Goal: Task Accomplishment & Management: Complete application form

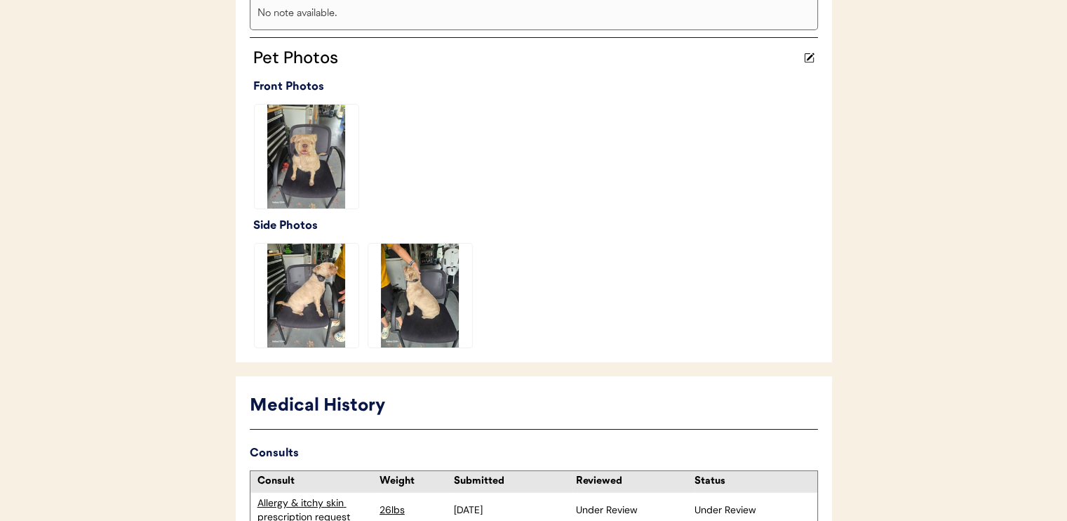
scroll to position [488, 0]
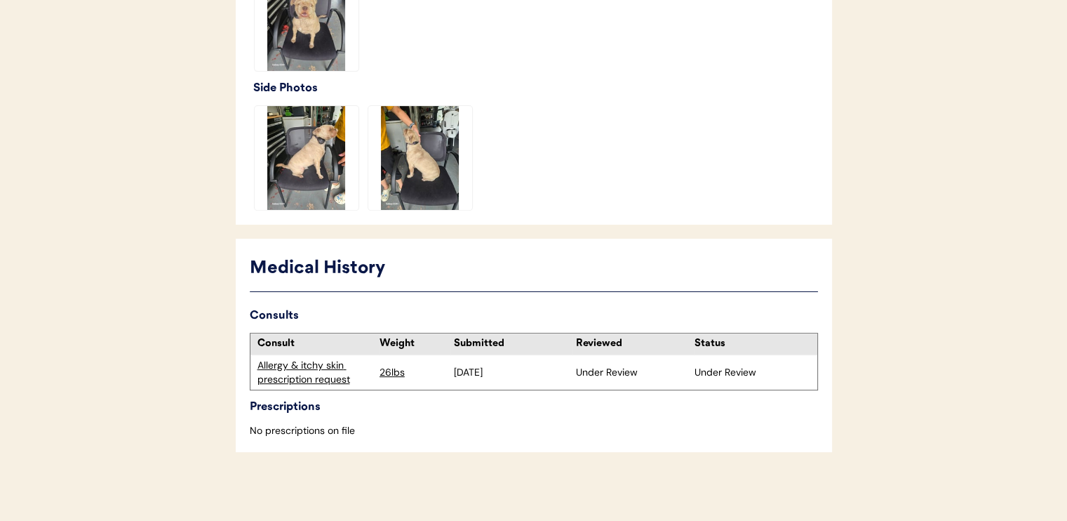
click at [338, 366] on div "Allergy & itchy skin prescription request" at bounding box center [314, 371] width 115 height 27
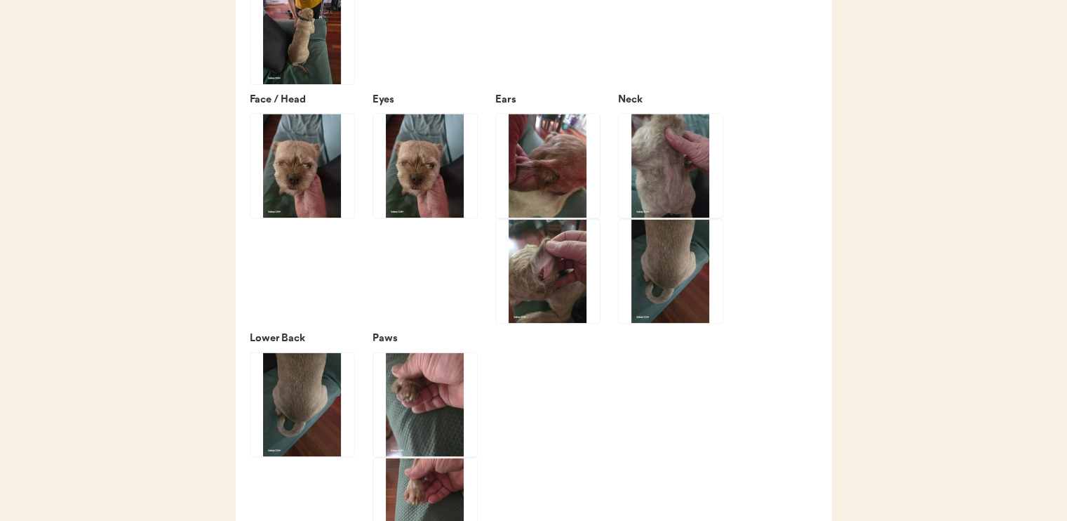
scroll to position [1824, 0]
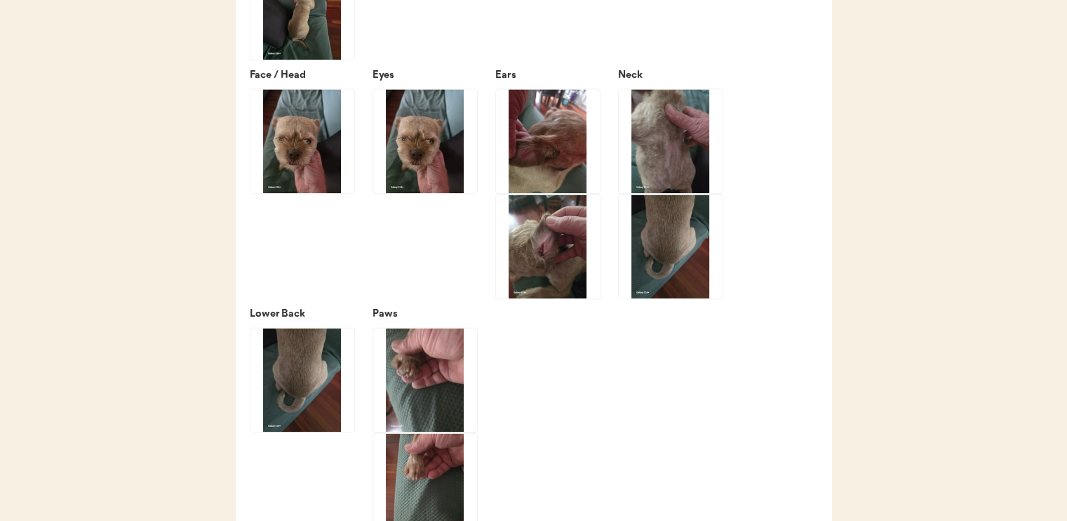
click at [299, 192] on img at bounding box center [302, 141] width 104 height 104
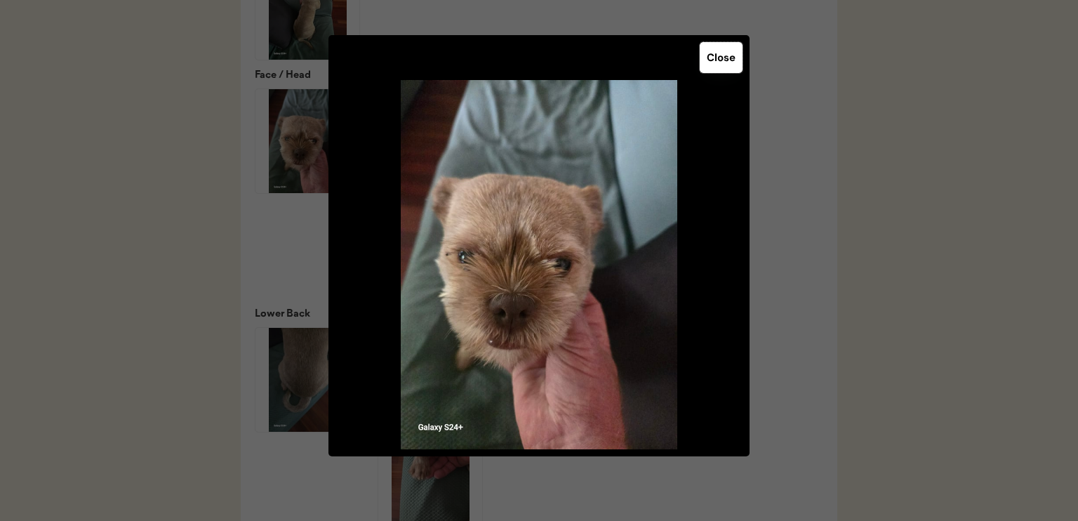
click at [721, 64] on button "Close" at bounding box center [720, 57] width 43 height 31
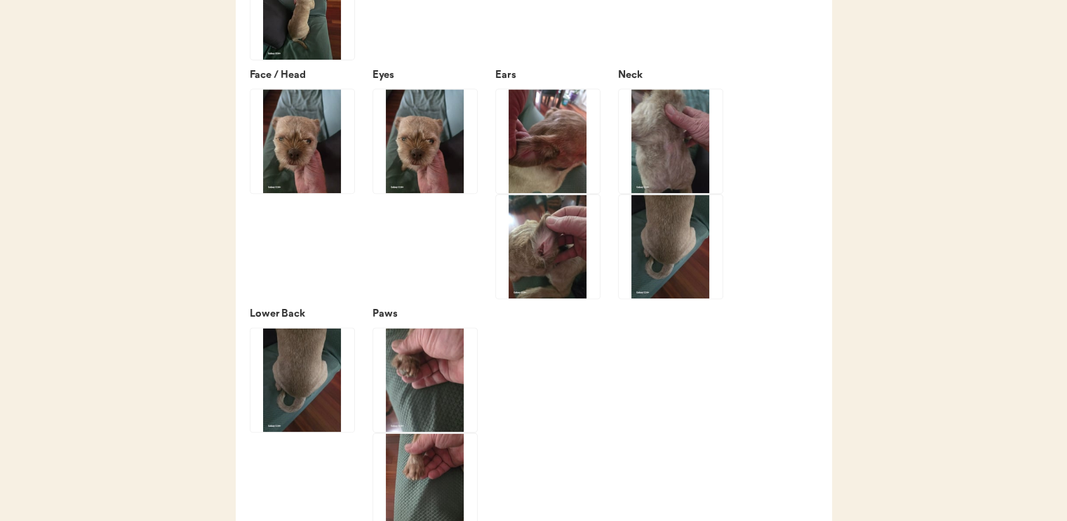
click at [657, 166] on img at bounding box center [671, 141] width 104 height 104
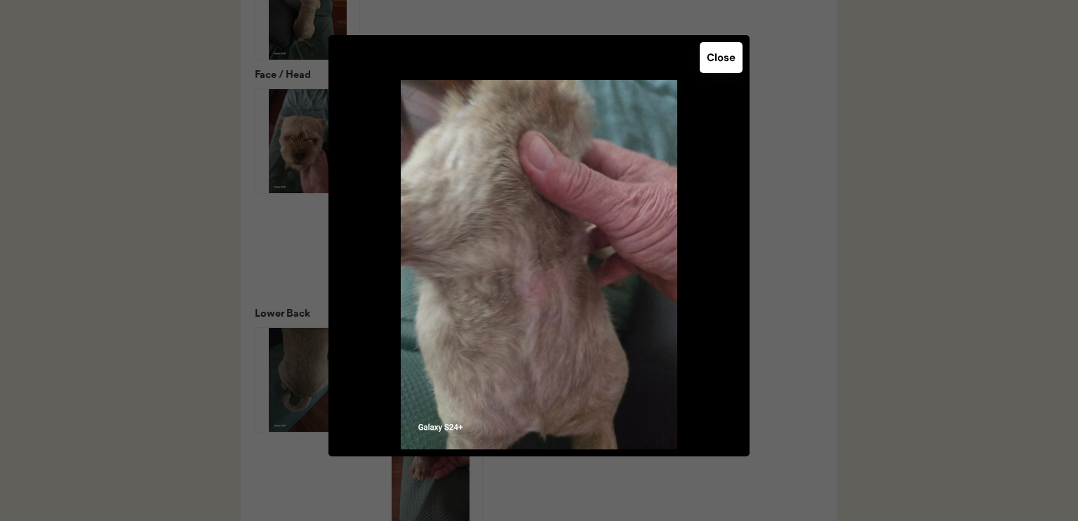
click at [720, 64] on button "Close" at bounding box center [720, 57] width 43 height 31
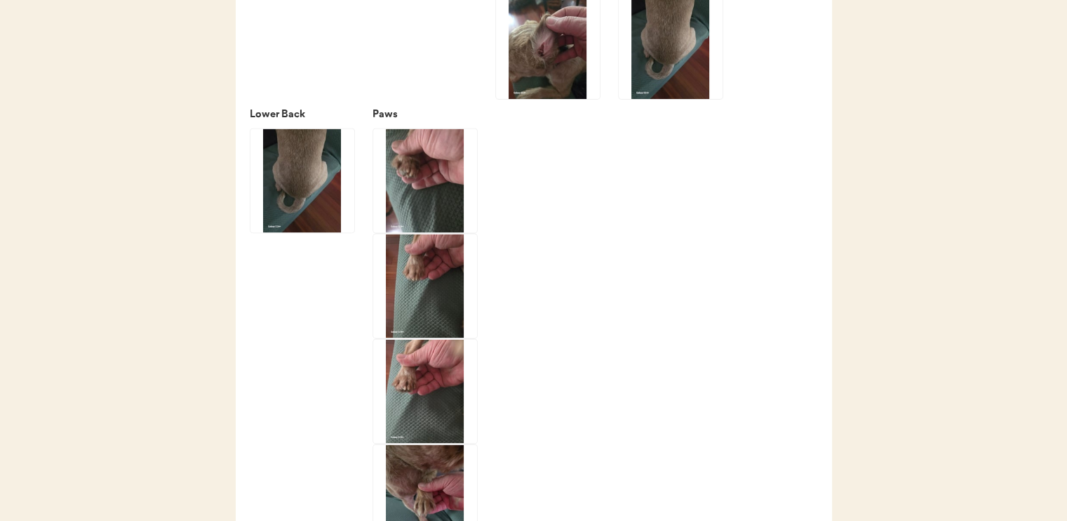
scroll to position [2034, 0]
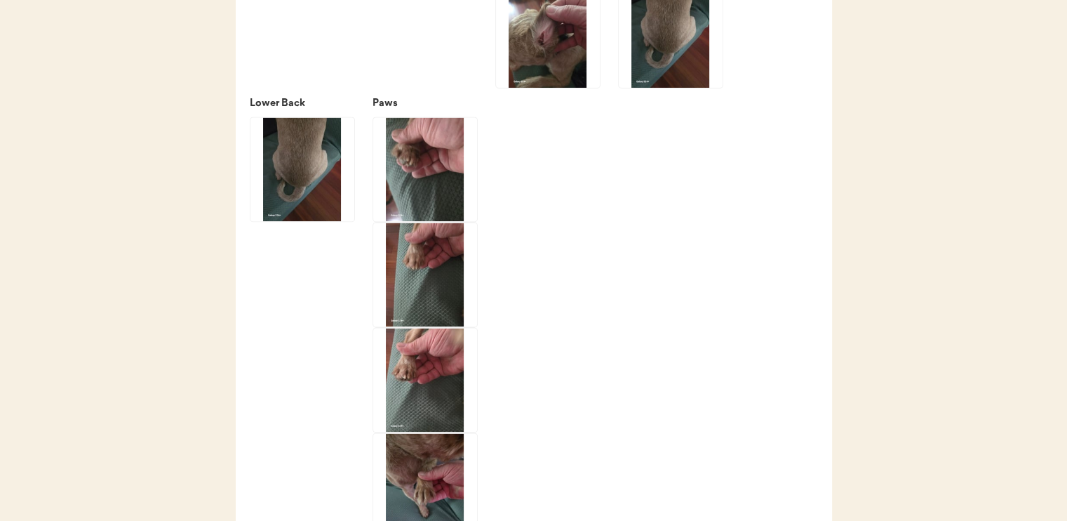
click at [533, 47] on img at bounding box center [548, 36] width 104 height 104
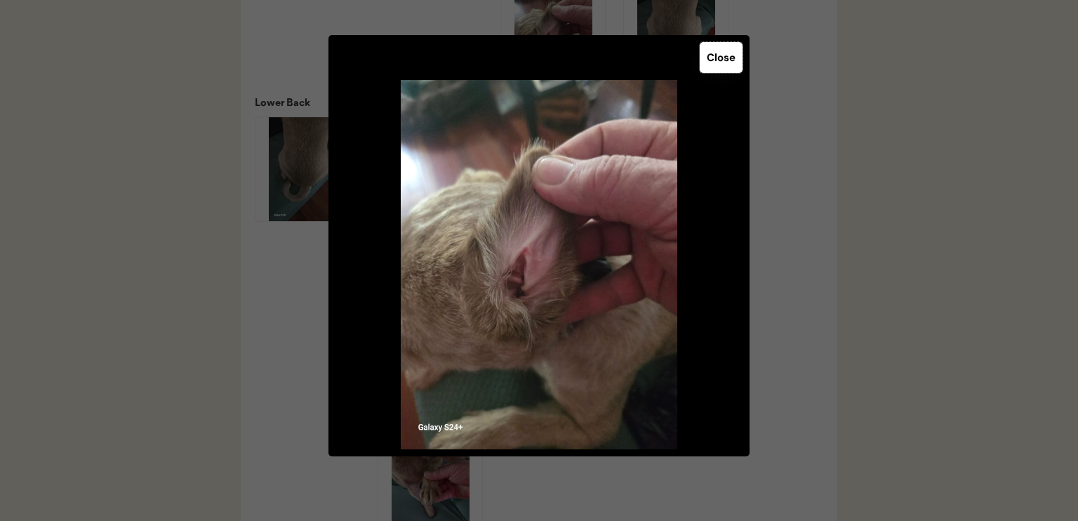
click at [711, 60] on button "Close" at bounding box center [720, 57] width 43 height 31
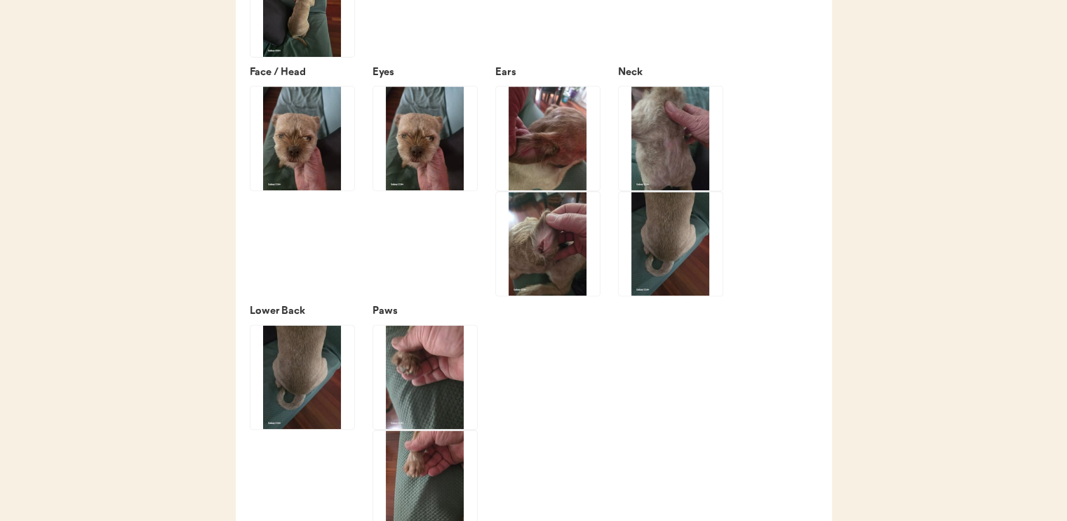
scroll to position [1824, 0]
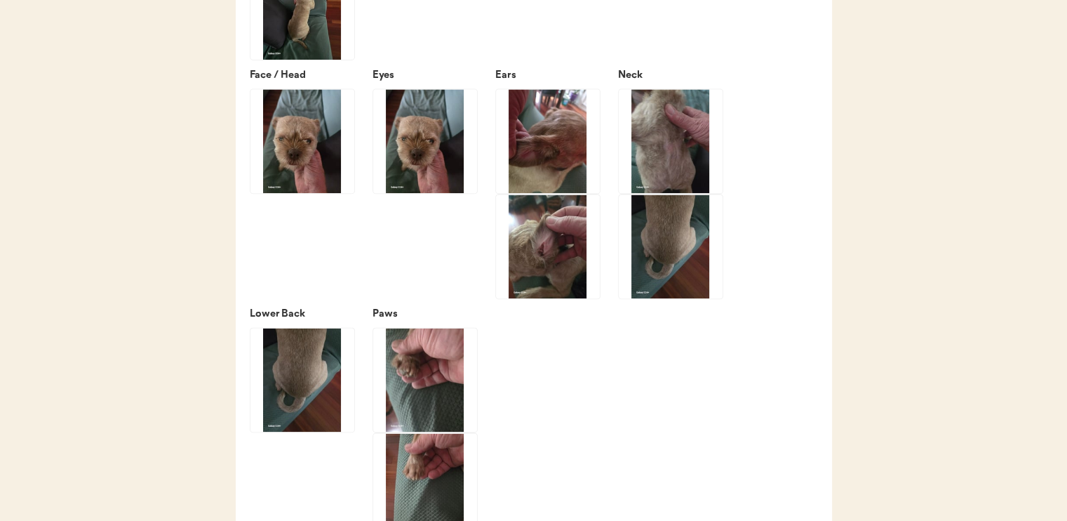
click at [547, 137] on img at bounding box center [548, 141] width 104 height 104
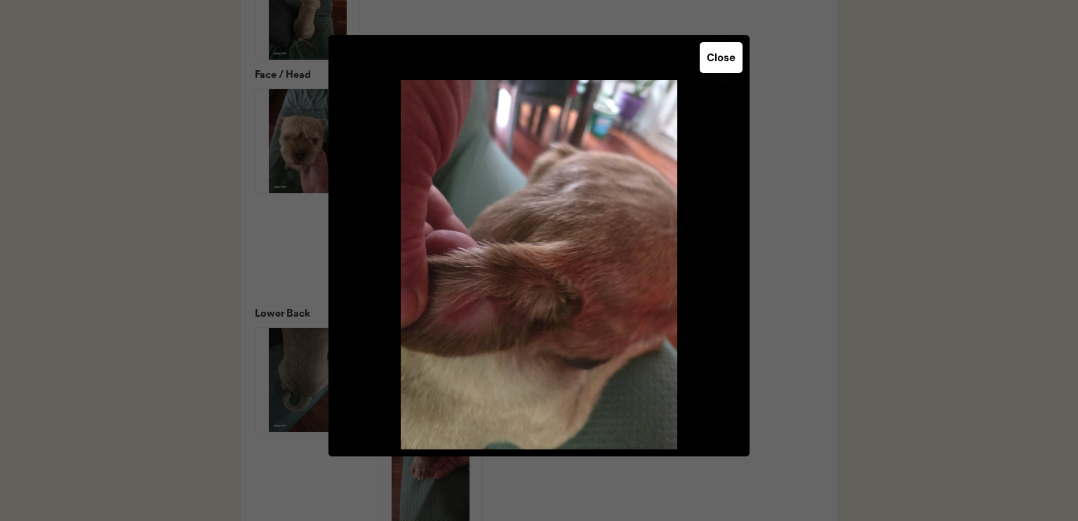
click at [716, 64] on button "Close" at bounding box center [720, 57] width 43 height 31
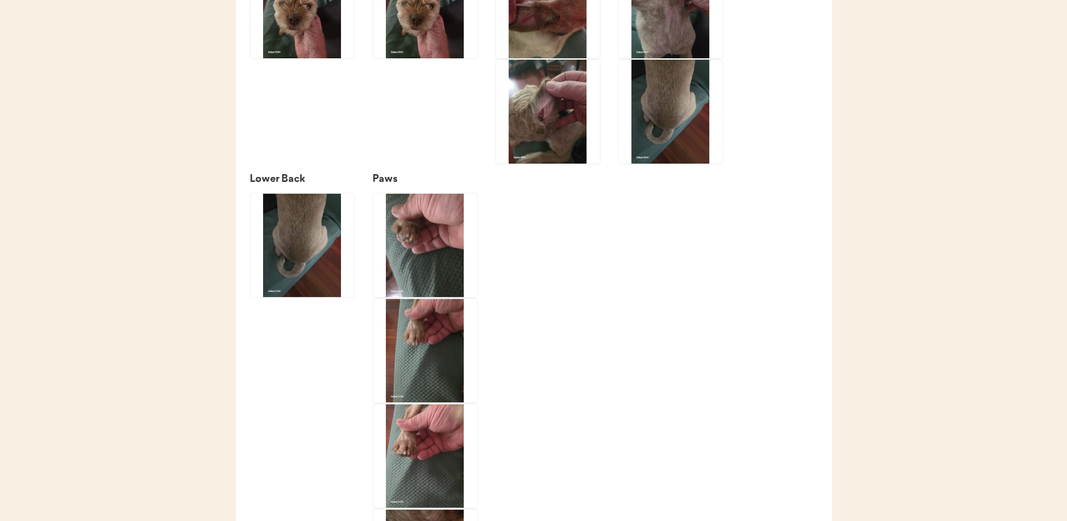
scroll to position [1964, 0]
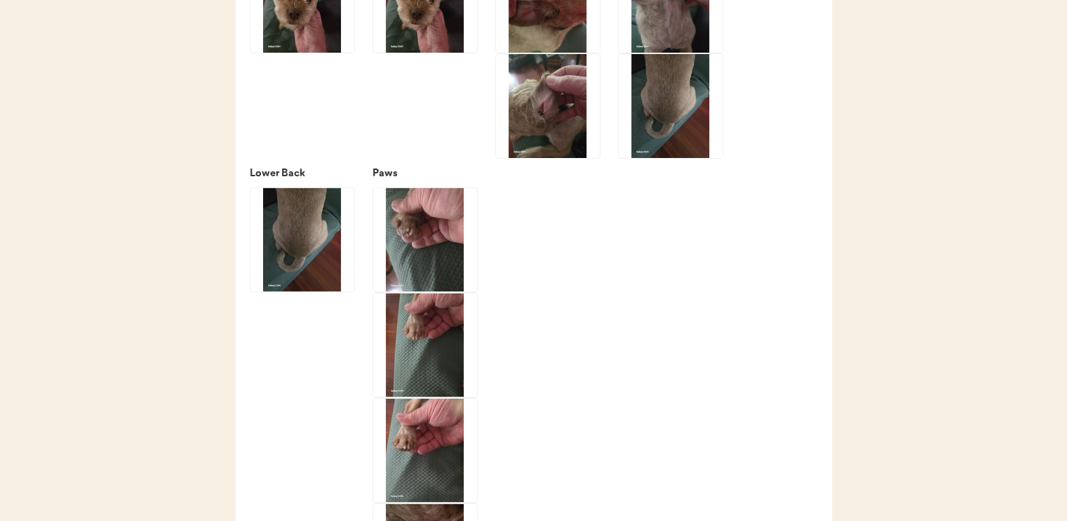
click at [413, 249] on img at bounding box center [425, 239] width 104 height 104
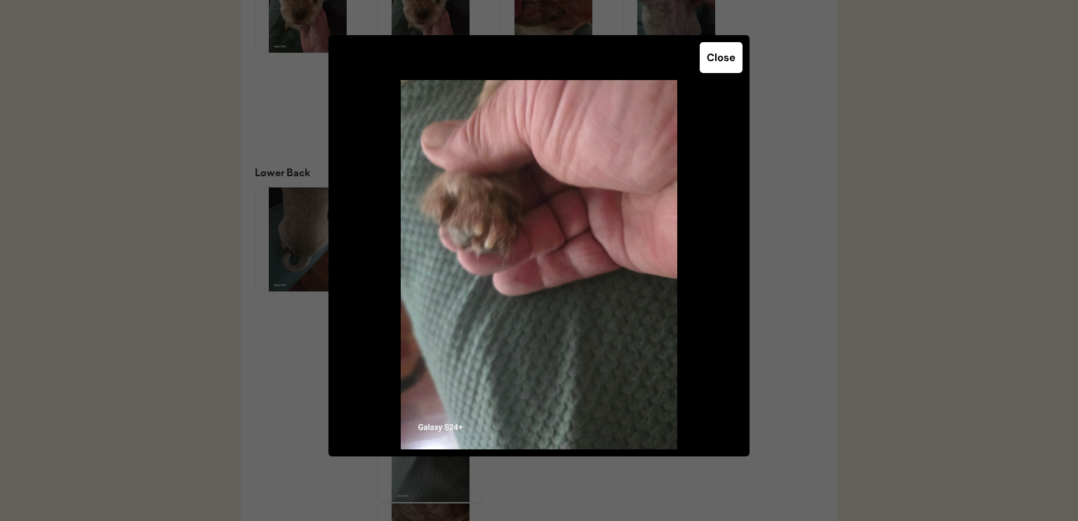
click at [724, 72] on button "Close" at bounding box center [720, 57] width 43 height 31
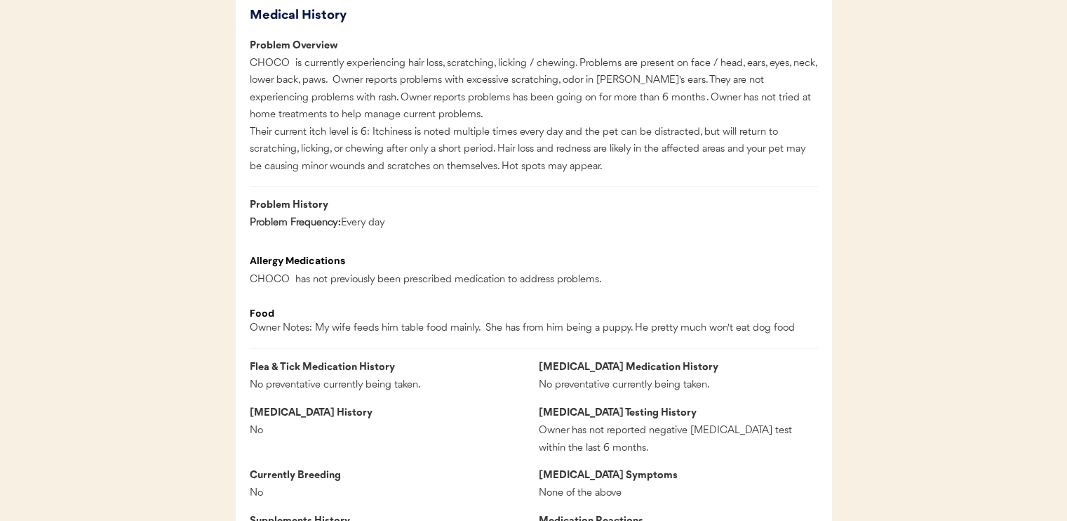
scroll to position [772, 0]
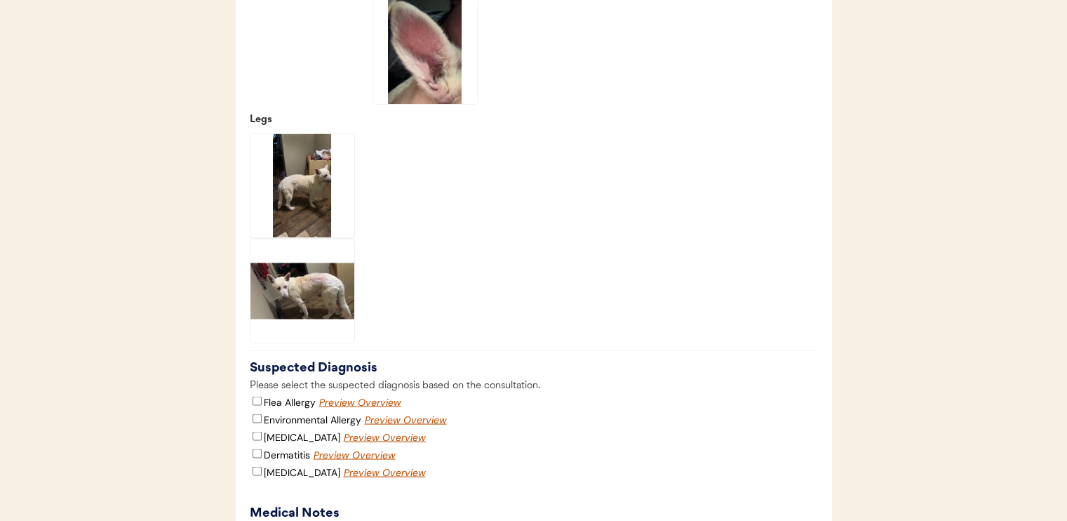
scroll to position [2455, 0]
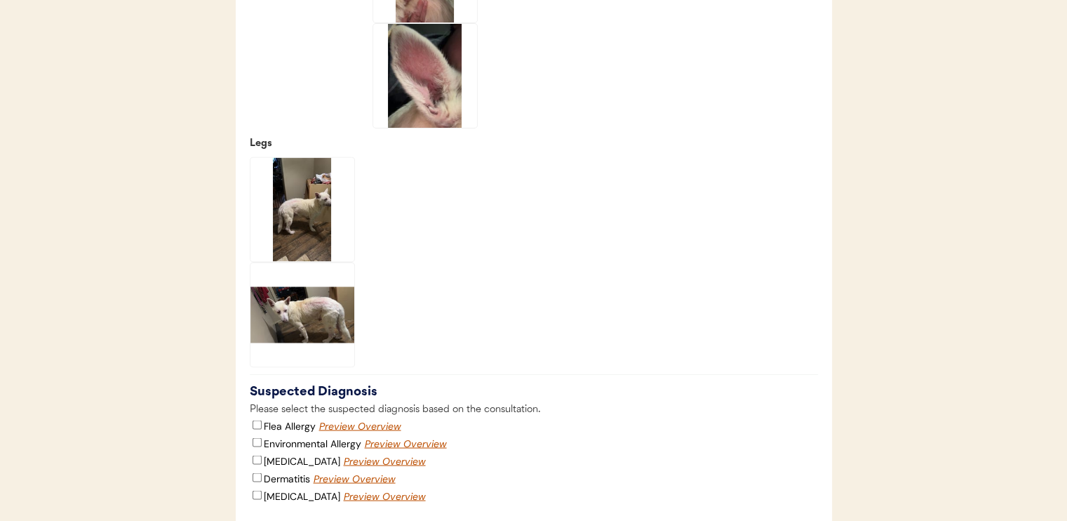
click at [429, 114] on img at bounding box center [425, 76] width 104 height 104
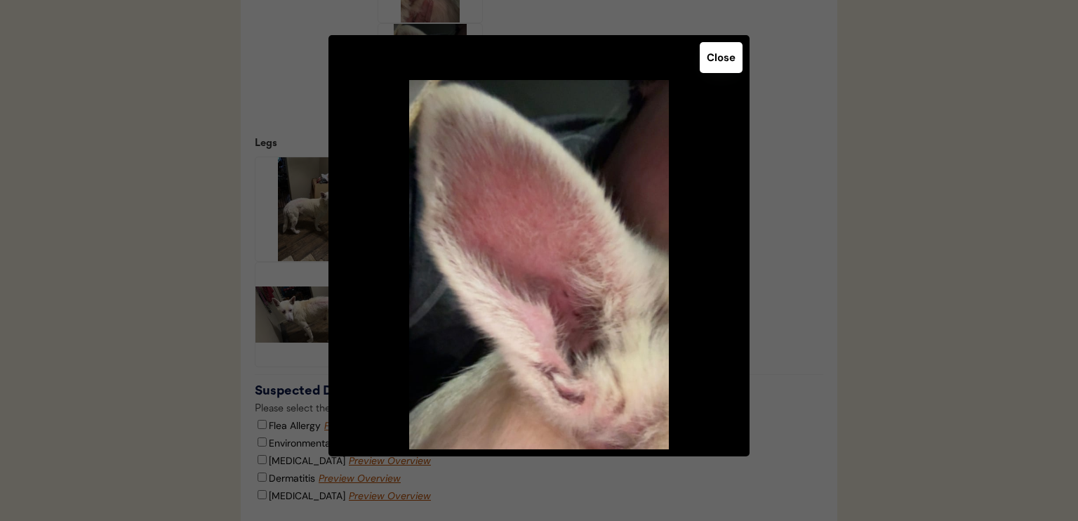
click at [721, 50] on button "Close" at bounding box center [720, 57] width 43 height 31
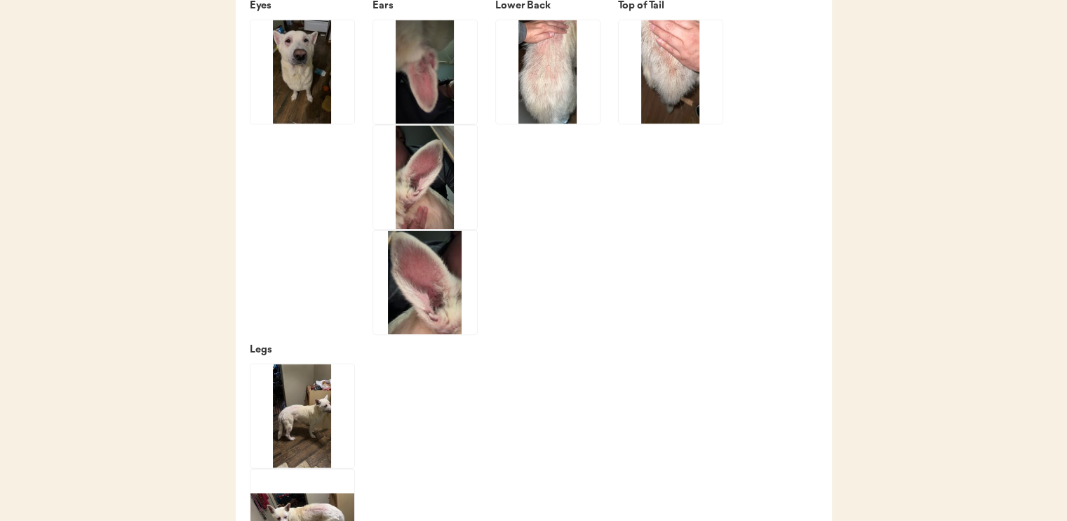
scroll to position [2245, 0]
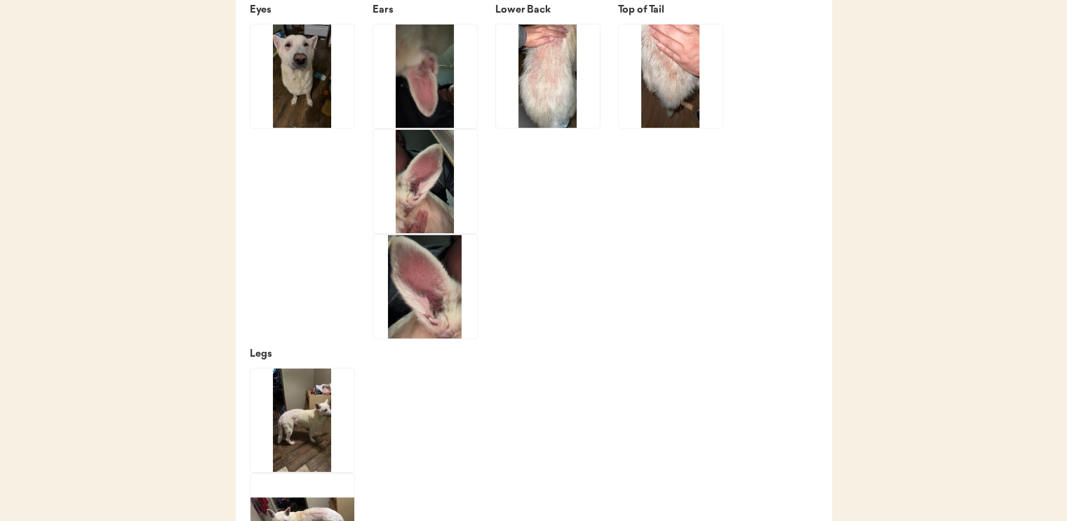
click at [429, 213] on img at bounding box center [425, 181] width 104 height 104
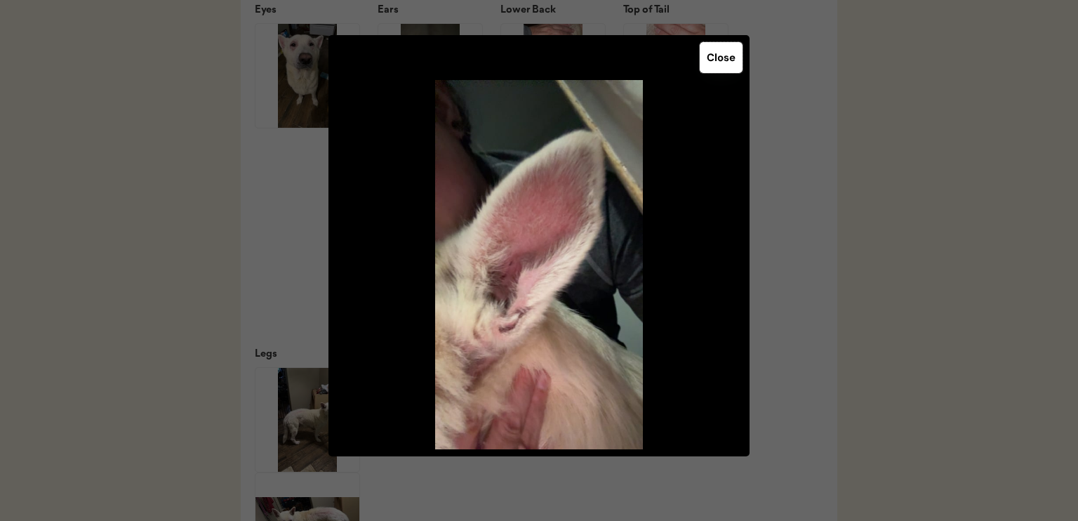
click at [720, 64] on button "Close" at bounding box center [720, 57] width 43 height 31
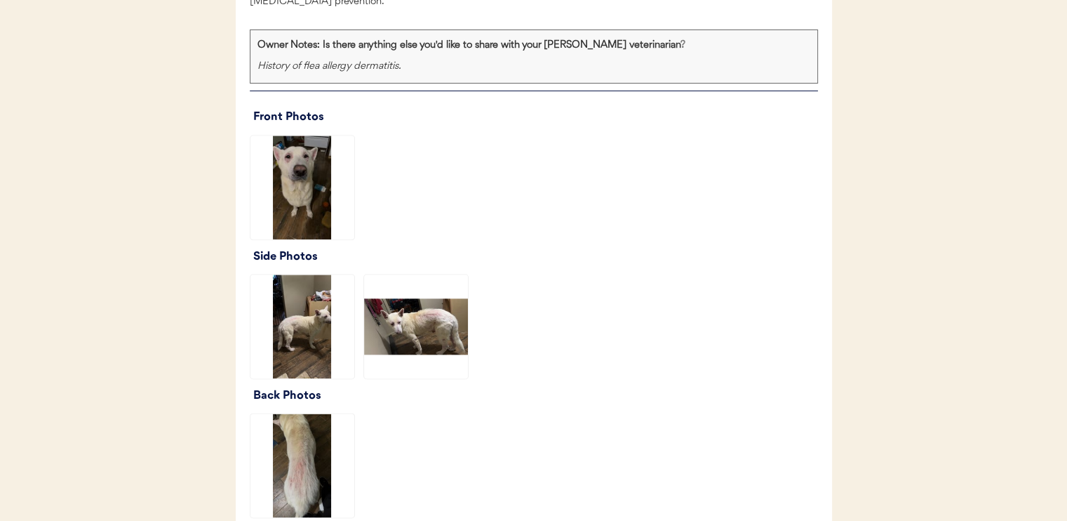
scroll to position [1754, 0]
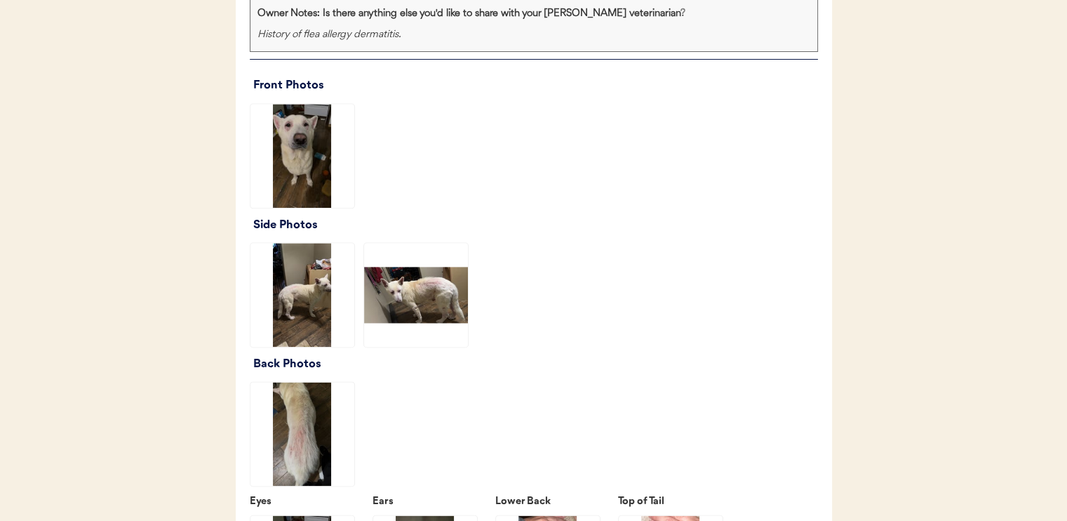
click at [303, 189] on img at bounding box center [302, 156] width 104 height 104
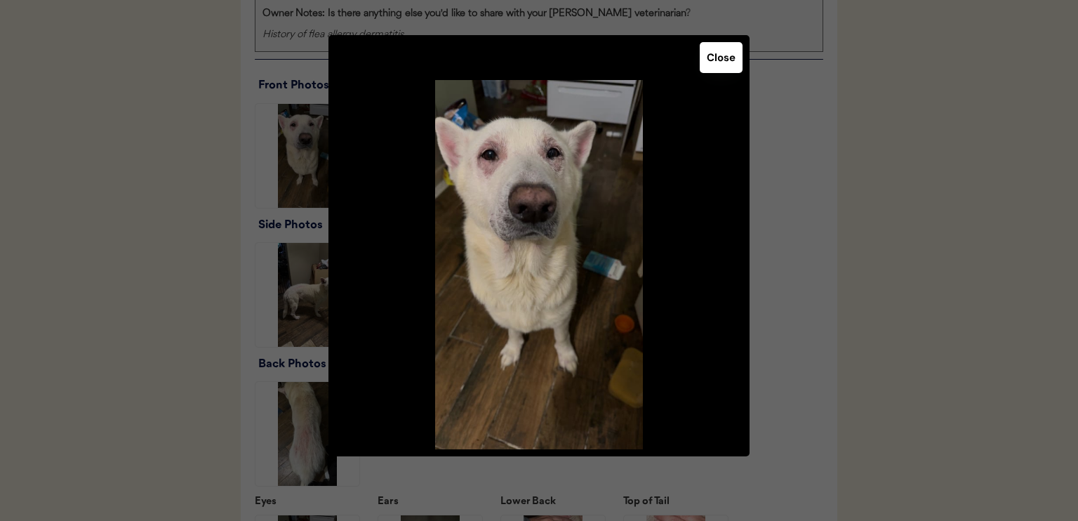
click at [712, 67] on button "Close" at bounding box center [720, 57] width 43 height 31
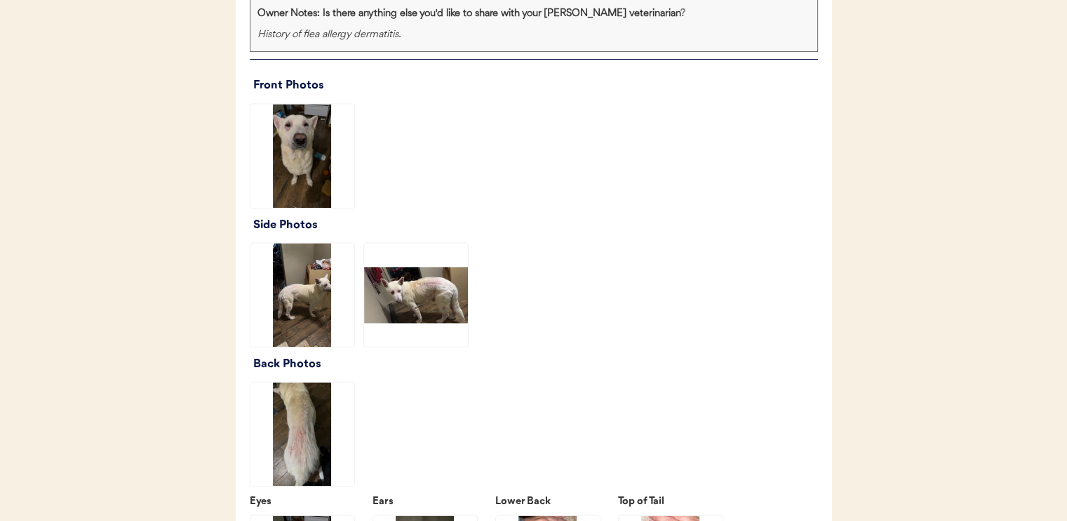
click at [331, 322] on img at bounding box center [302, 295] width 104 height 104
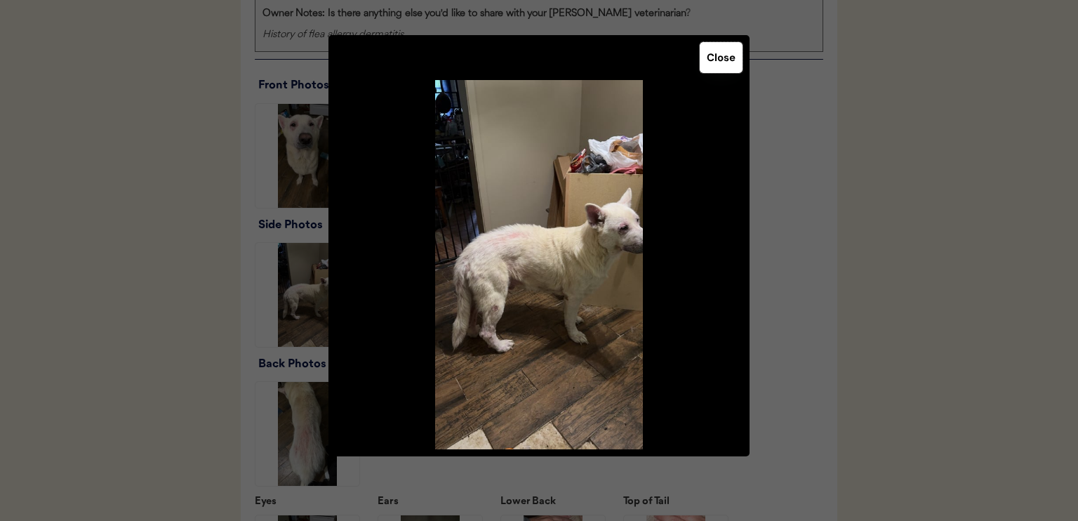
click at [718, 59] on button "Close" at bounding box center [720, 57] width 43 height 31
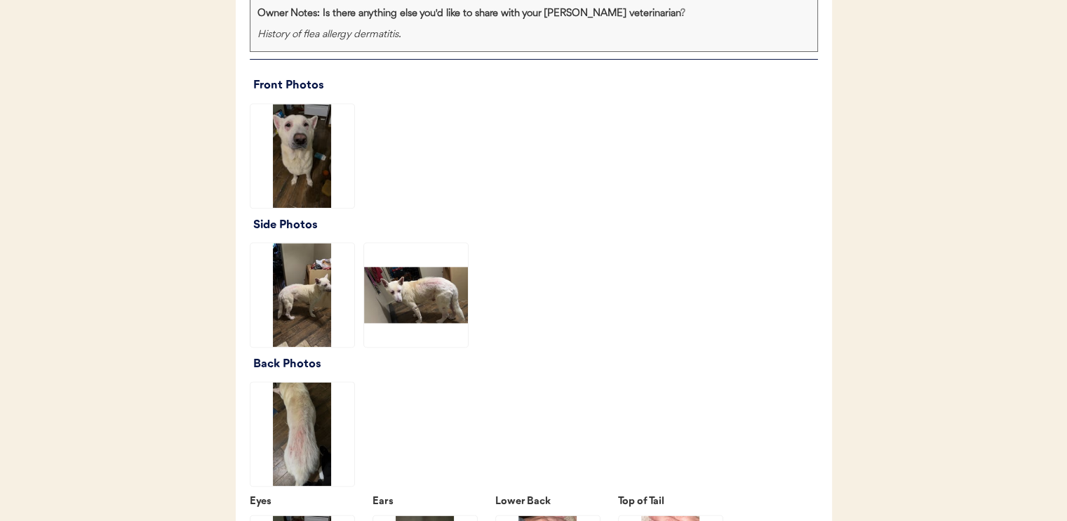
click at [421, 309] on img at bounding box center [416, 295] width 104 height 104
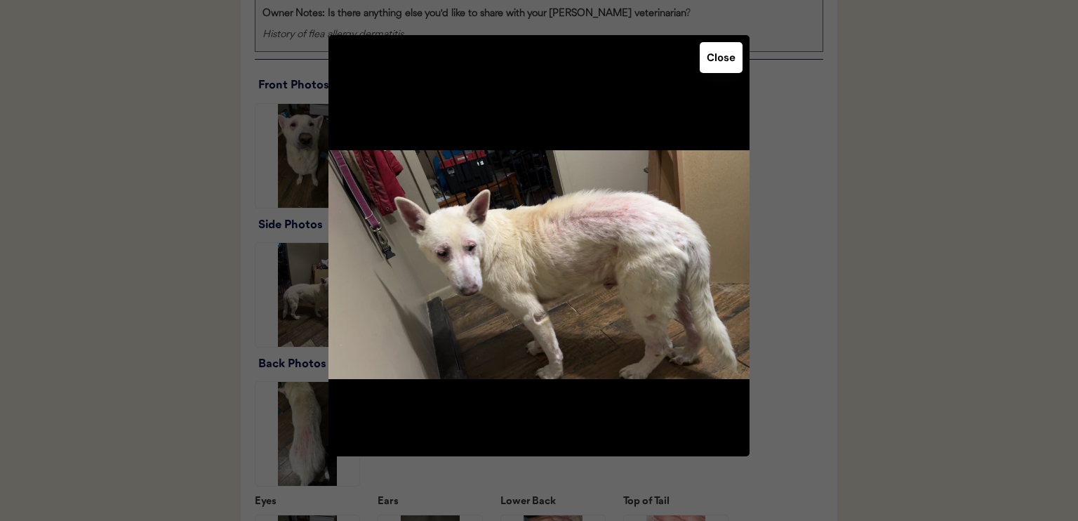
click at [720, 66] on button "Close" at bounding box center [720, 57] width 43 height 31
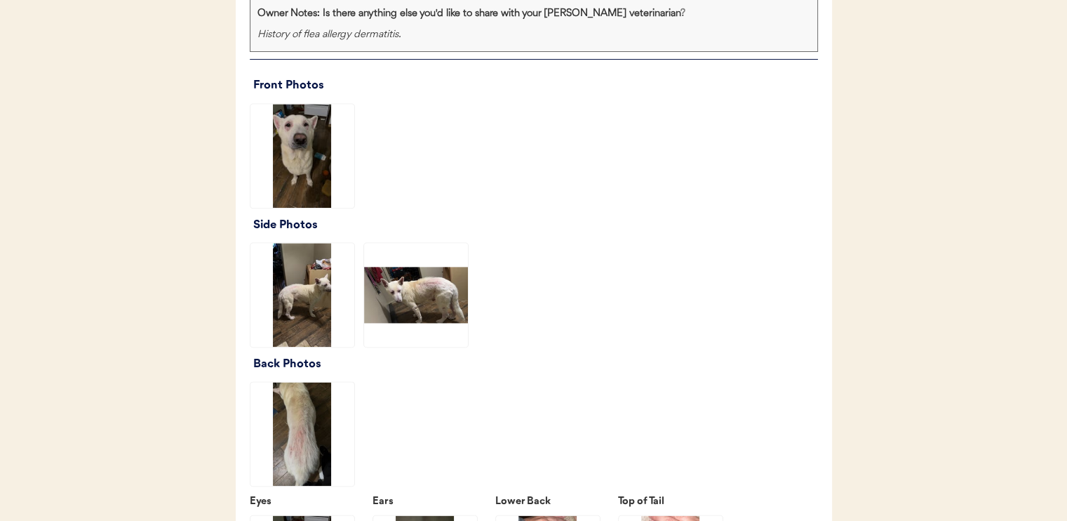
click at [312, 447] on img at bounding box center [302, 434] width 104 height 104
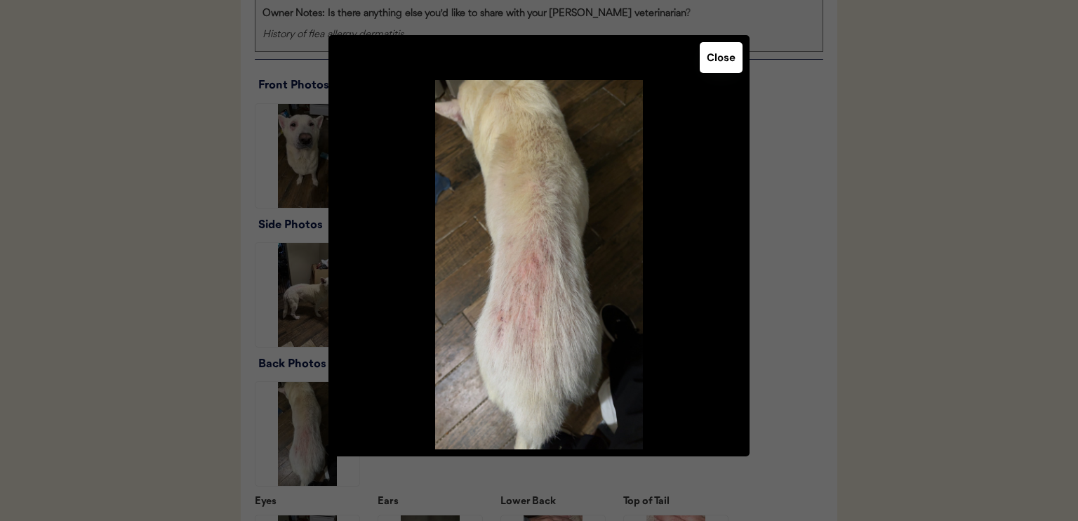
click at [718, 60] on button "Close" at bounding box center [720, 57] width 43 height 31
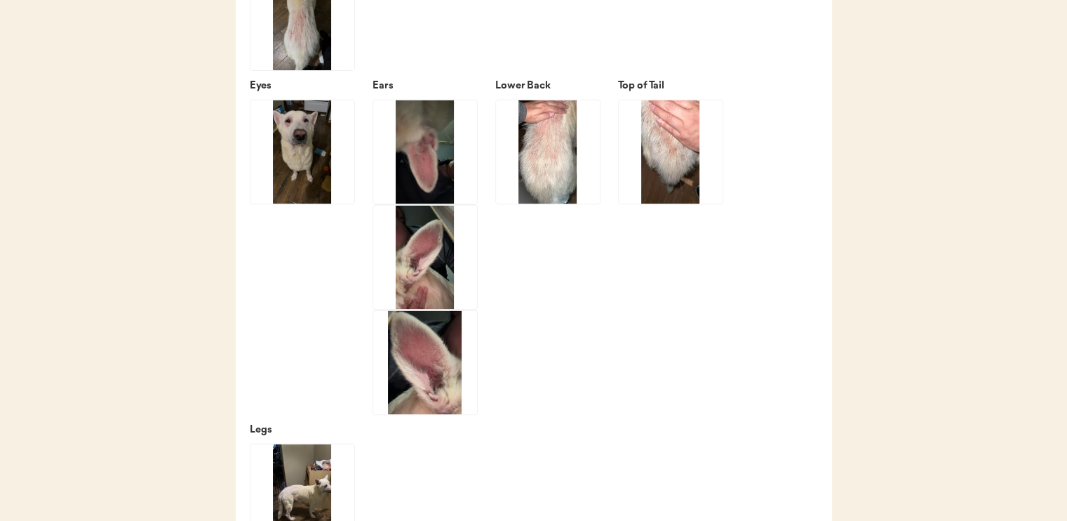
scroll to position [2175, 0]
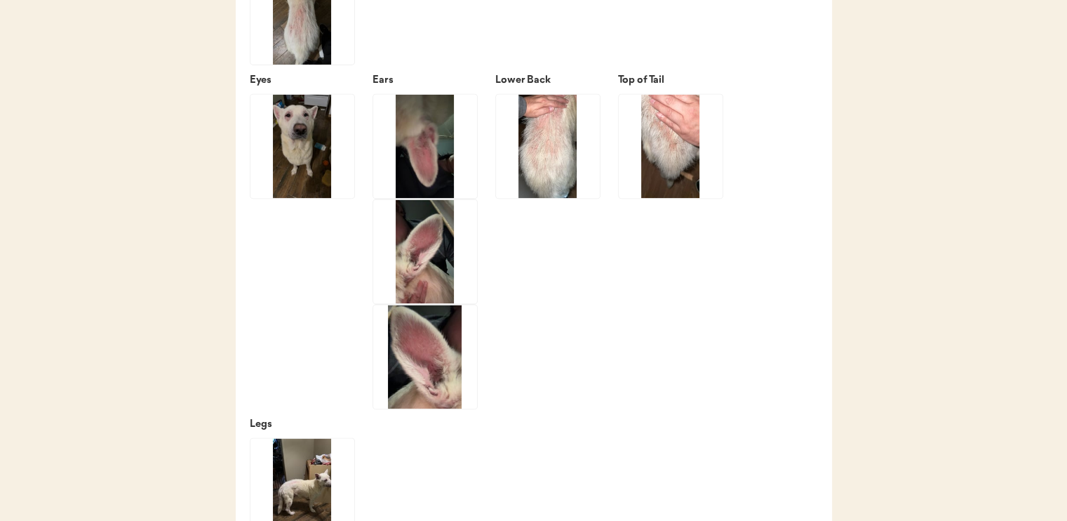
click at [550, 159] on img at bounding box center [548, 146] width 104 height 104
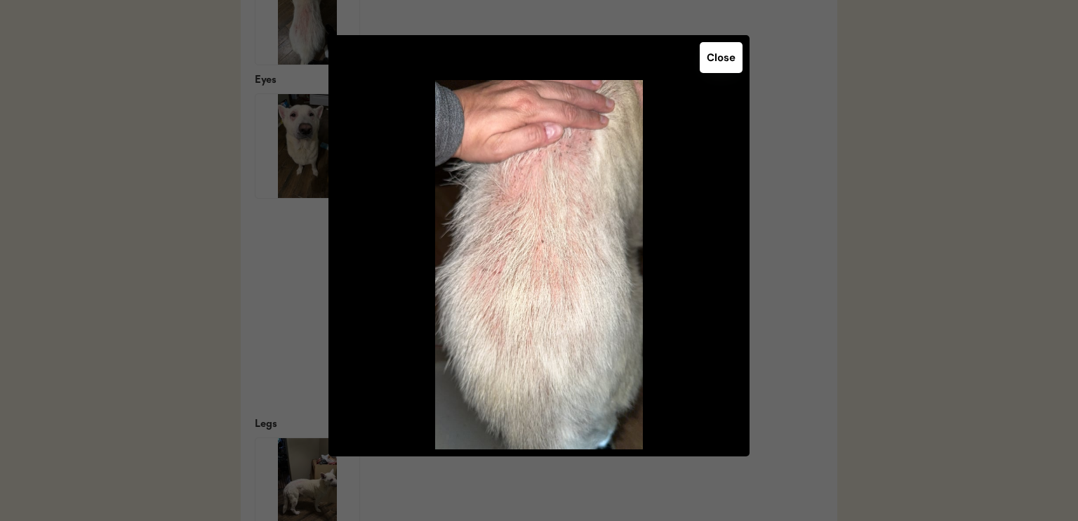
click at [717, 58] on button "Close" at bounding box center [720, 57] width 43 height 31
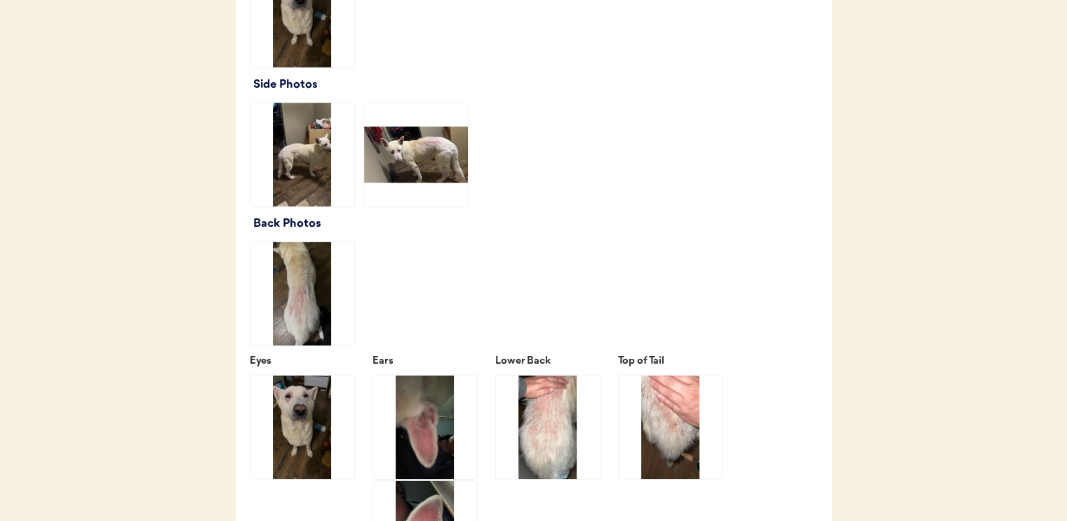
scroll to position [1824, 0]
